Goal: Information Seeking & Learning: Learn about a topic

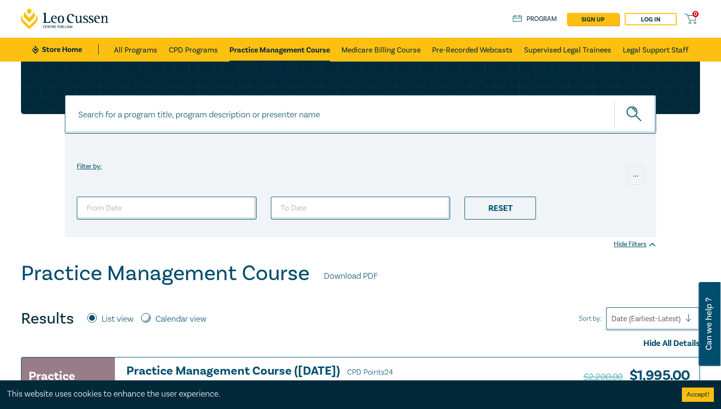
click at [259, 114] on input at bounding box center [360, 114] width 591 height 39
type input "legal research"
click at [614, 100] on button "submit" at bounding box center [635, 114] width 42 height 29
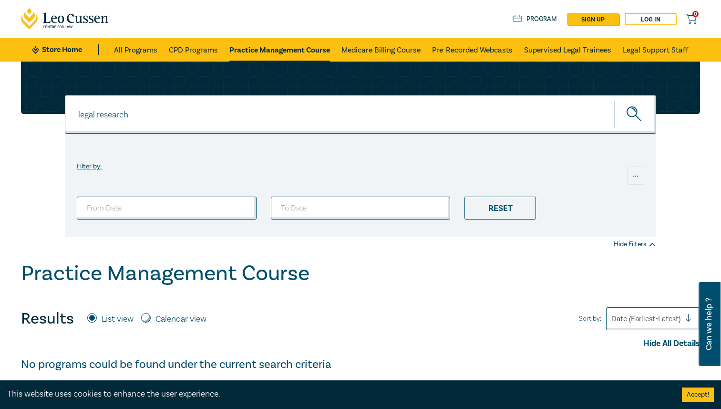
click at [631, 121] on icon "submit" at bounding box center [635, 114] width 17 height 17
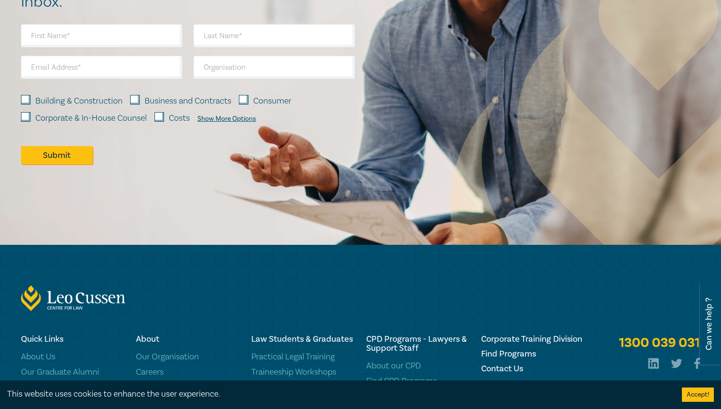
scroll to position [656, 0]
